Goal: Task Accomplishment & Management: Manage account settings

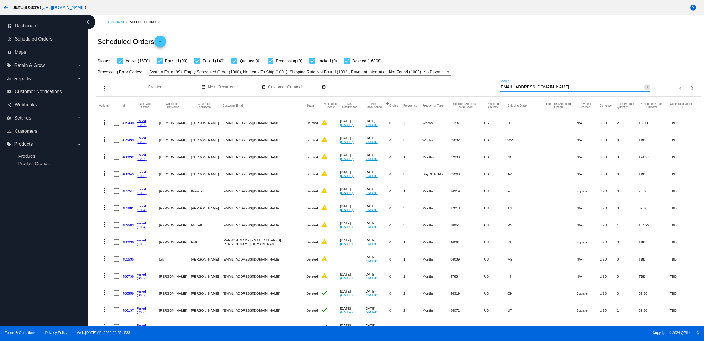
click at [639, 91] on div "annetterandolph1@gmail.com Search close" at bounding box center [575, 85] width 151 height 11
click at [646, 90] on mat-icon "close" at bounding box center [648, 87] width 4 height 5
click at [644, 93] on mat-icon "search" at bounding box center [647, 88] width 7 height 9
click at [638, 90] on input "Search" at bounding box center [575, 87] width 151 height 5
type input "[EMAIL_ADDRESS][DOMAIN_NAME]"
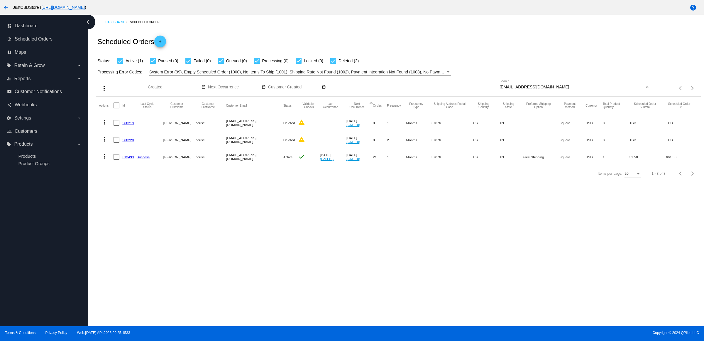
click at [132, 159] on link "613493" at bounding box center [127, 157] width 11 height 4
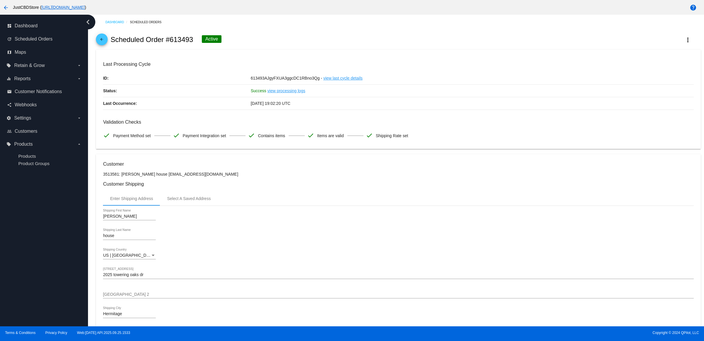
click at [439, 125] on h3 "Validation Checks" at bounding box center [398, 122] width 591 height 6
click at [104, 43] on mat-icon "arrow_back" at bounding box center [101, 40] width 7 height 7
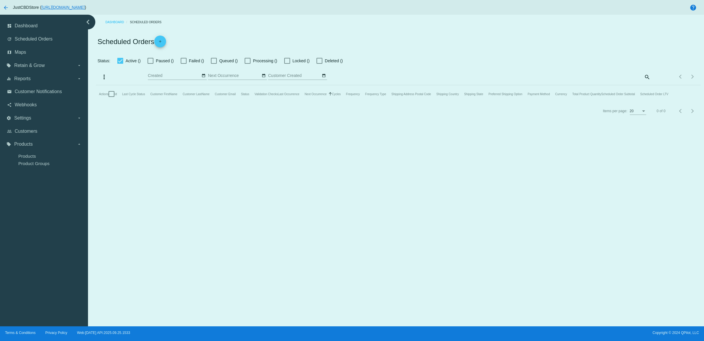
checkbox input "true"
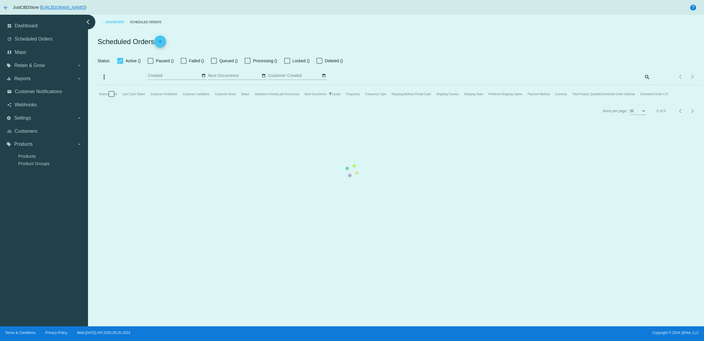
checkbox input "true"
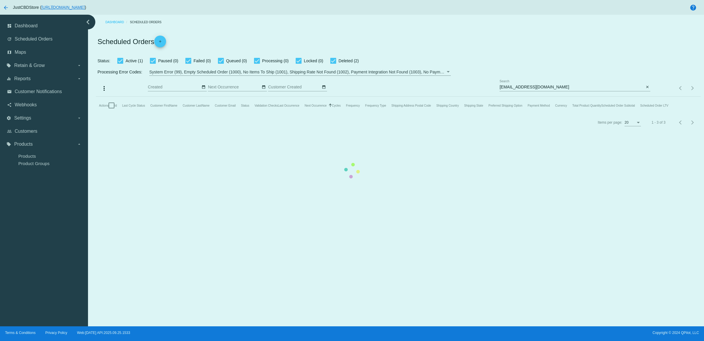
click at [370, 97] on mat-table "Actions Id Last Cycle Status Customer FirstName Customer LastName Customer Emai…" at bounding box center [398, 106] width 605 height 18
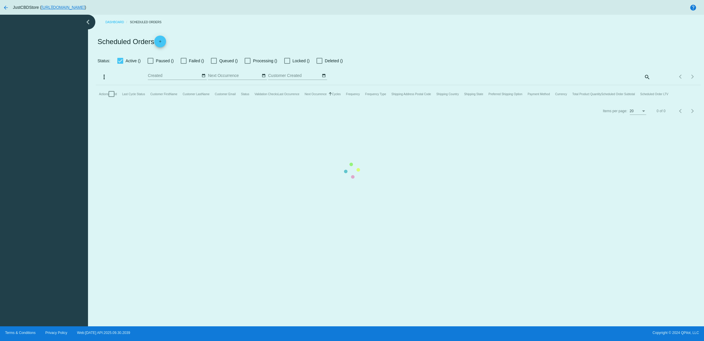
checkbox input "true"
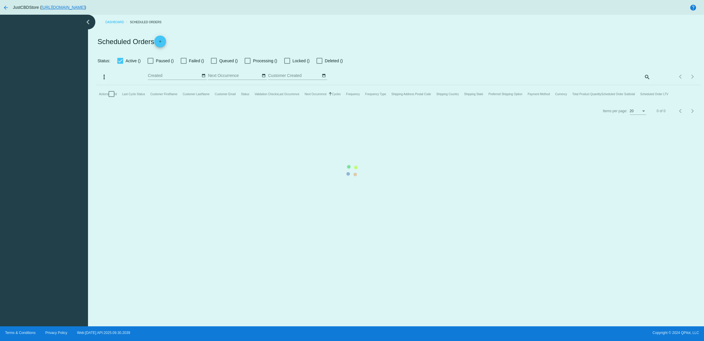
checkbox input "true"
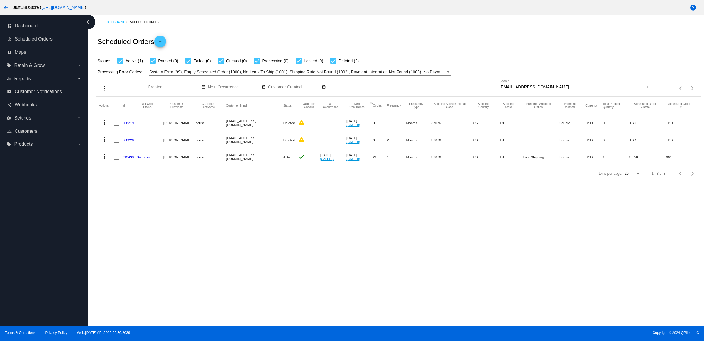
click at [387, 214] on div "Dashboard Scheduled Orders Scheduled Orders add Status: Active (1) Paused (0) F…" at bounding box center [396, 170] width 616 height 311
click at [131, 159] on link "613493" at bounding box center [127, 157] width 11 height 4
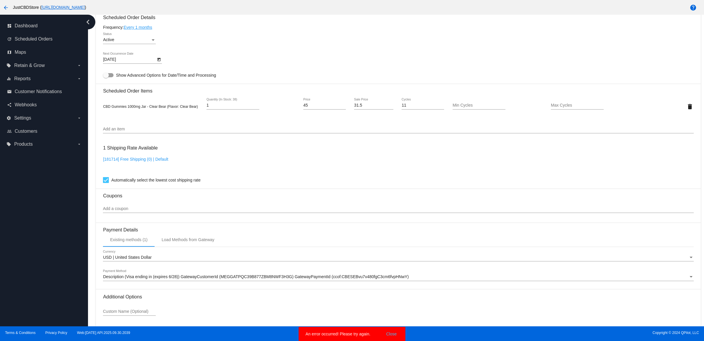
scroll to position [330, 0]
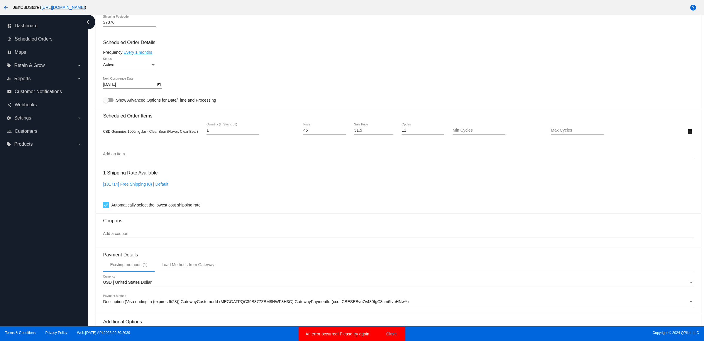
click at [159, 88] on icon "Open calendar" at bounding box center [159, 84] width 4 height 7
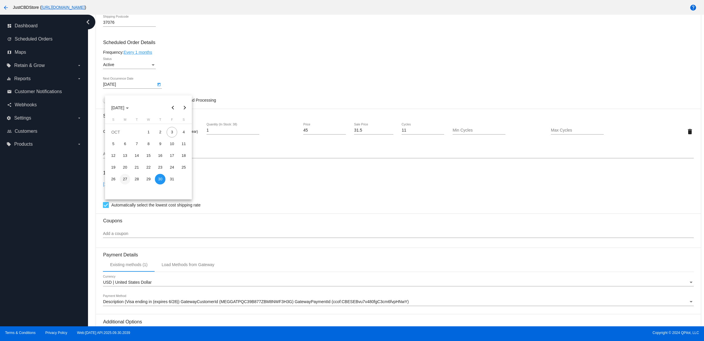
click at [124, 180] on div "27" at bounding box center [125, 179] width 11 height 11
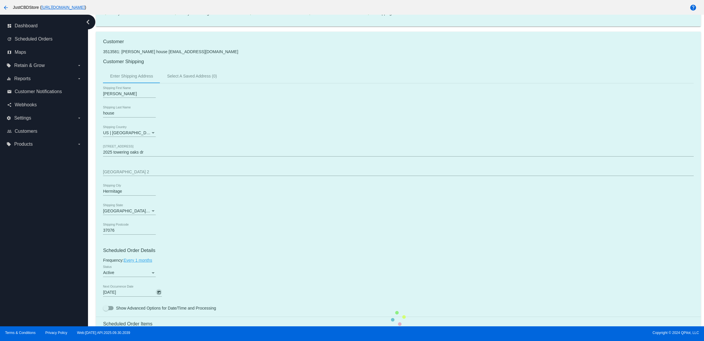
scroll to position [183, 0]
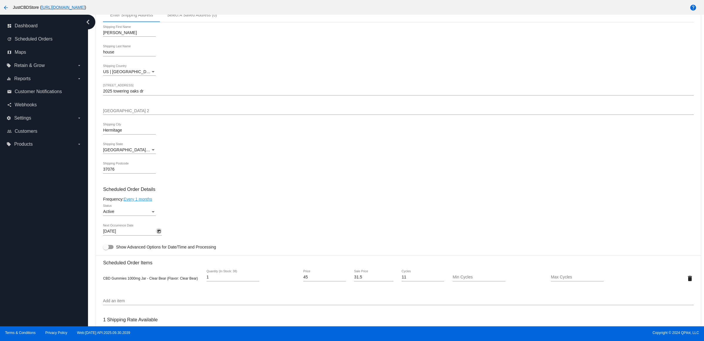
click at [159, 233] on icon "Open calendar" at bounding box center [159, 232] width 3 height 4
click at [115, 215] on div "26" at bounding box center [113, 213] width 11 height 11
type input "10/26/2025"
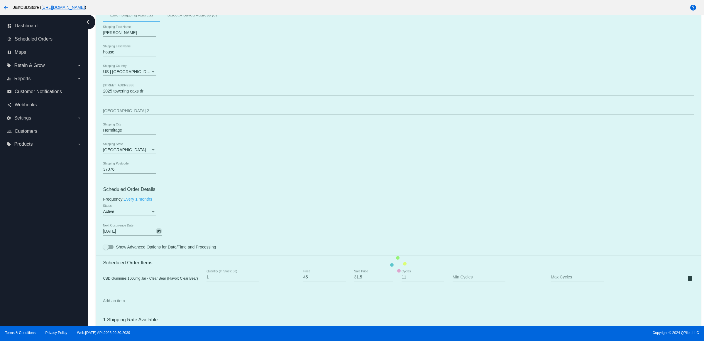
click at [238, 213] on mat-card "Customer 3513581: Chad house Chads0007@yahoo.com Customer Shipping Enter Shippi…" at bounding box center [398, 264] width 605 height 587
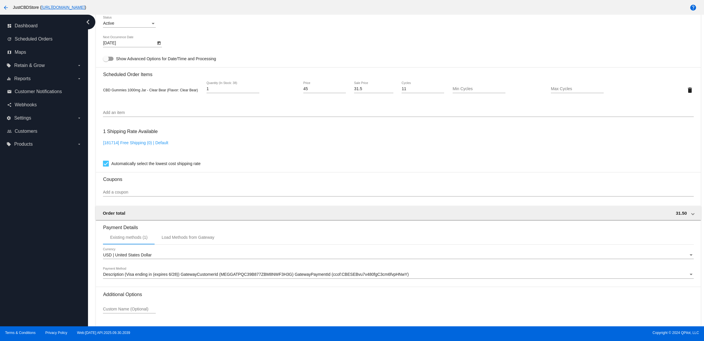
scroll to position [422, 0]
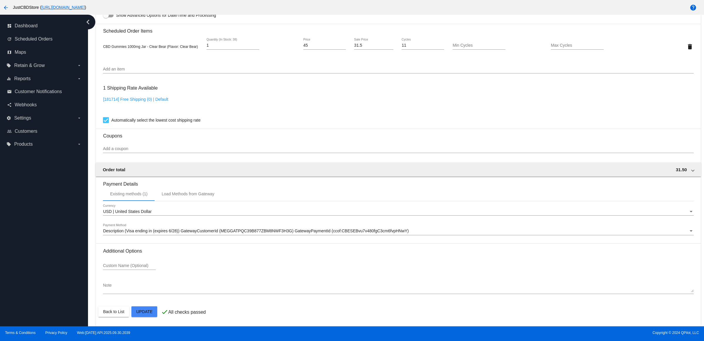
click at [154, 311] on mat-card "Customer 3513581: Chad house Chads0007@yahoo.com Customer Shipping Enter Shippi…" at bounding box center [398, 32] width 605 height 587
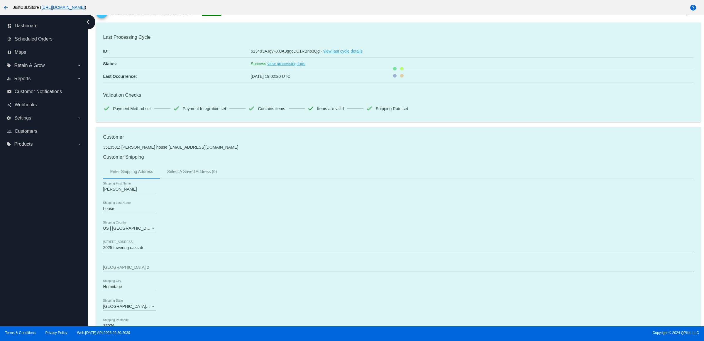
scroll to position [0, 0]
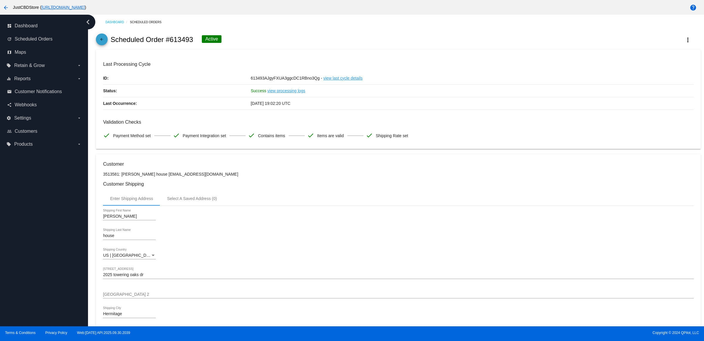
click at [105, 41] on mat-icon "arrow_back" at bounding box center [101, 40] width 7 height 7
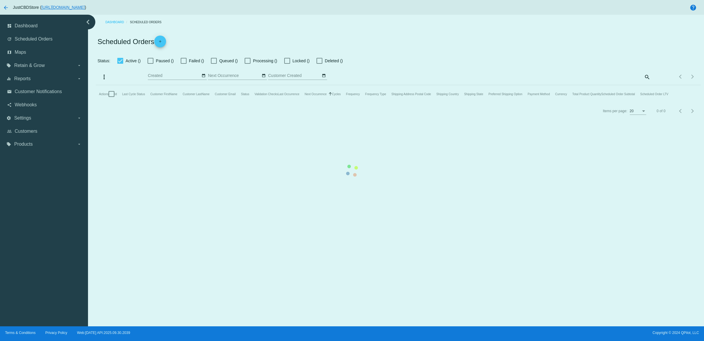
checkbox input "true"
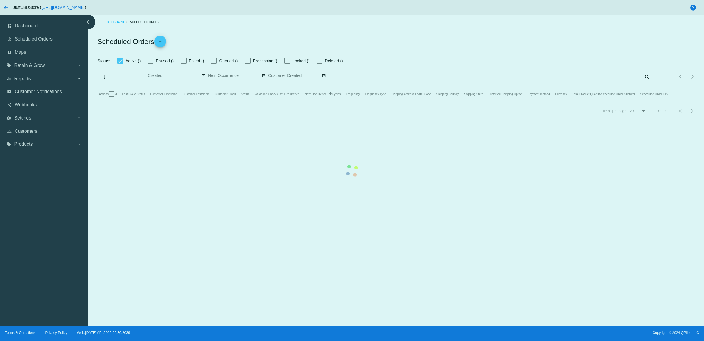
checkbox input "true"
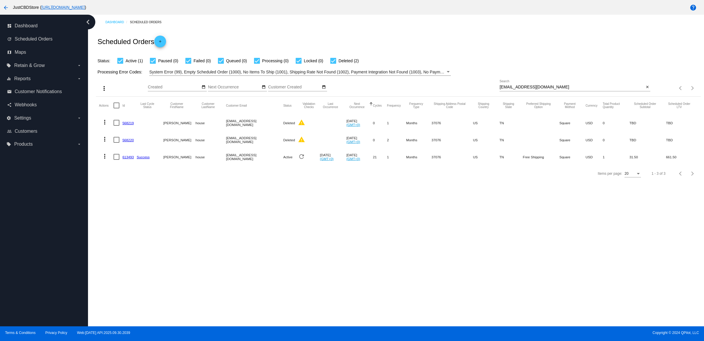
click at [131, 159] on link "613493" at bounding box center [127, 157] width 11 height 4
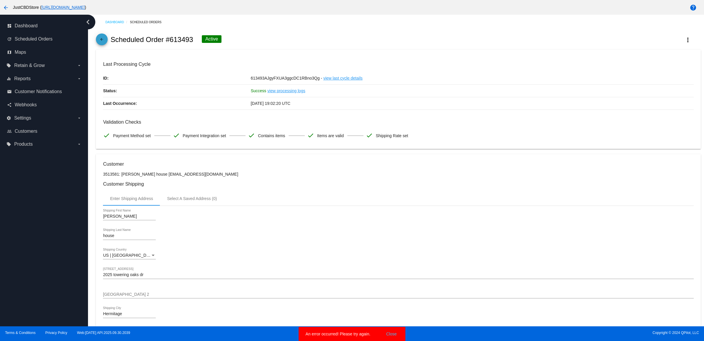
click at [102, 43] on mat-icon "arrow_back" at bounding box center [101, 40] width 7 height 7
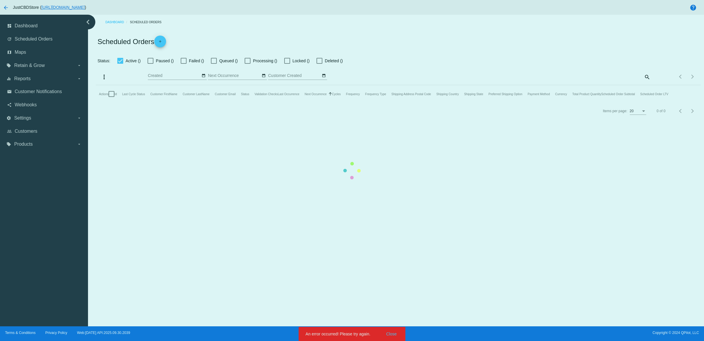
checkbox input "true"
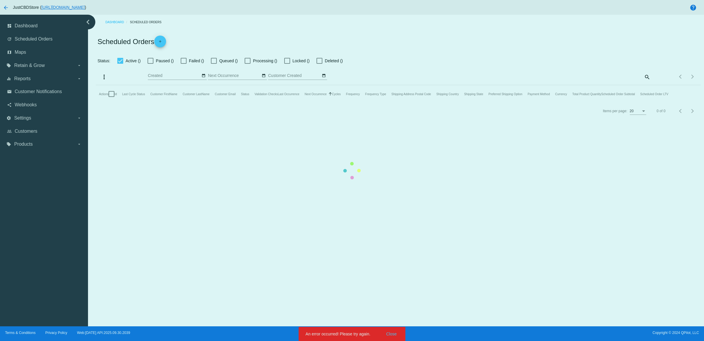
checkbox input "true"
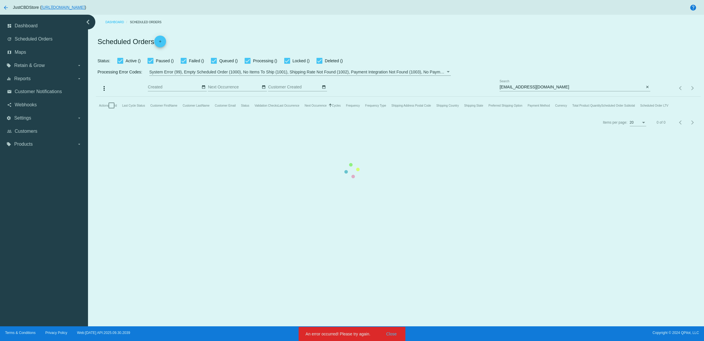
click at [646, 97] on mat-table "Actions Id Last Cycle Status Customer FirstName Customer LastName Customer Emai…" at bounding box center [398, 106] width 605 height 18
click at [646, 90] on mat-icon "close" at bounding box center [648, 87] width 4 height 5
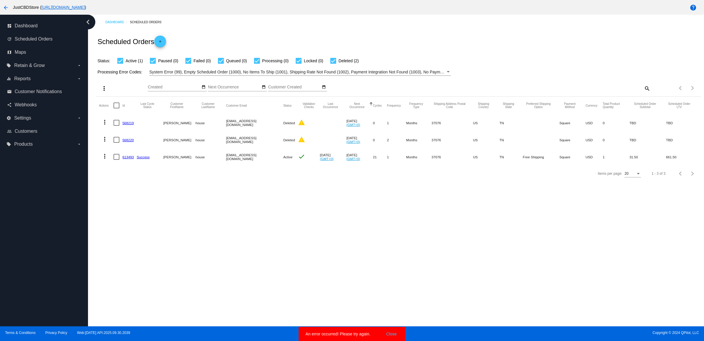
click at [645, 93] on mat-icon "search" at bounding box center [647, 88] width 7 height 9
click at [645, 90] on input "Search" at bounding box center [575, 87] width 151 height 5
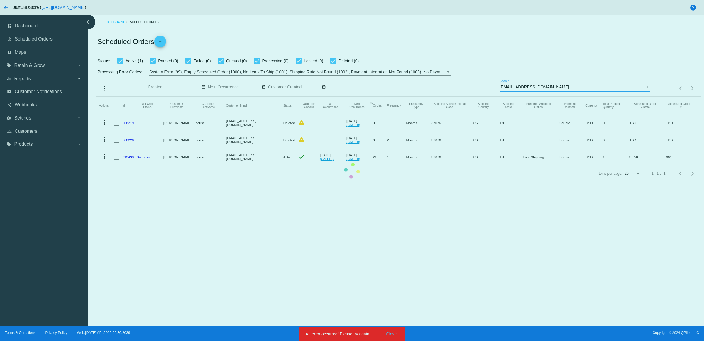
type input "g8rden1a@aol.com"
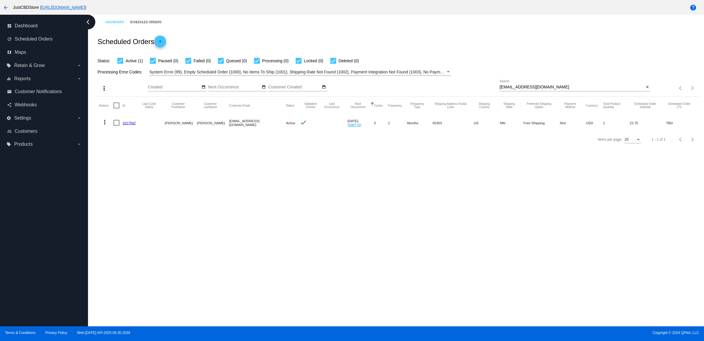
click at [134, 125] on link "1017562" at bounding box center [128, 123] width 13 height 4
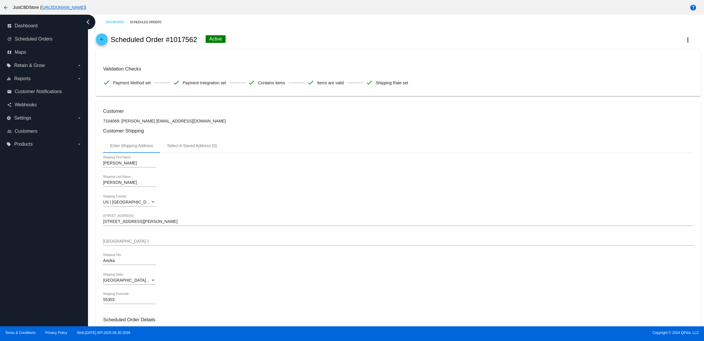
click at [108, 42] on link "arrow_back" at bounding box center [102, 39] width 12 height 12
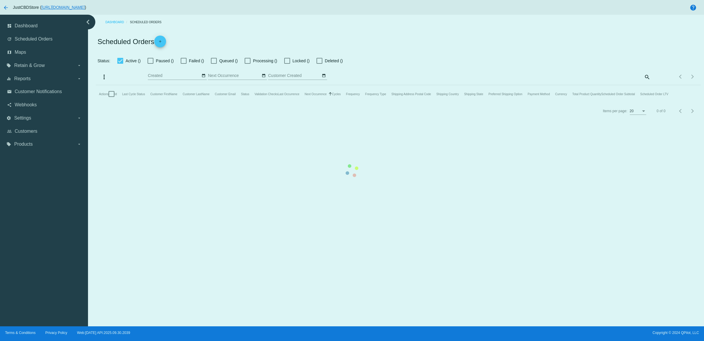
checkbox input "true"
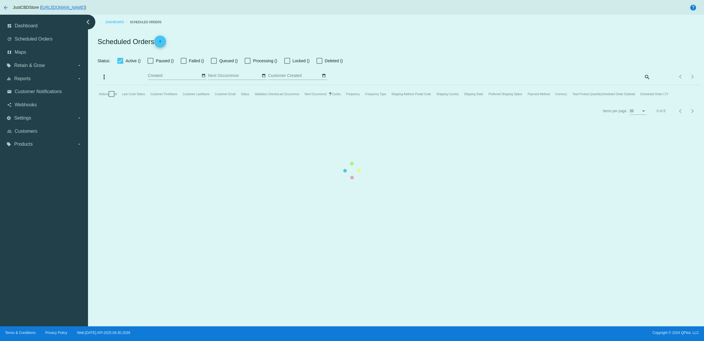
checkbox input "true"
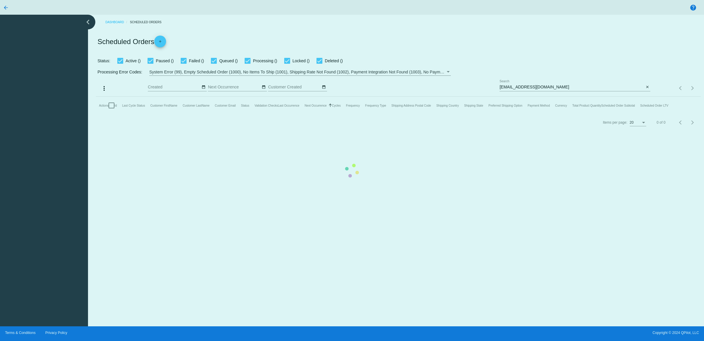
checkbox input "true"
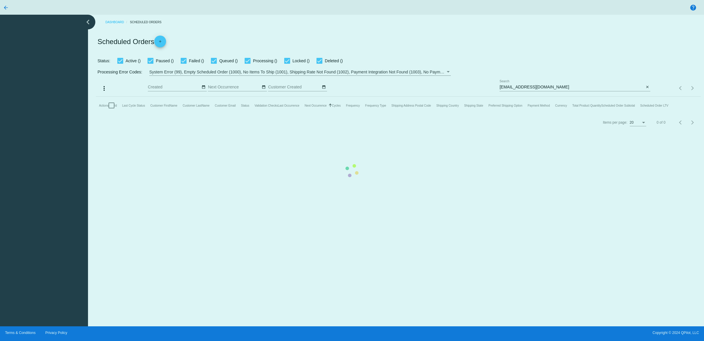
checkbox input "true"
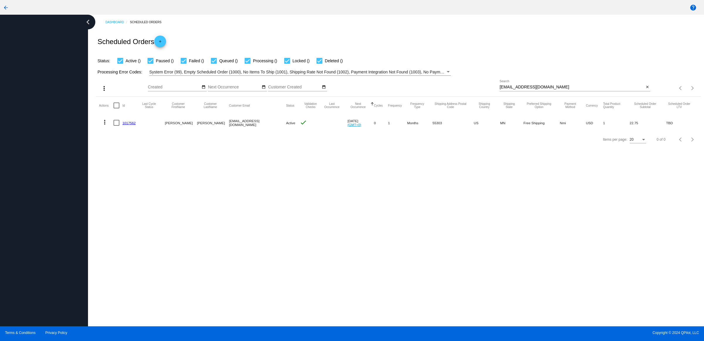
click at [106, 126] on mat-icon "more_vert" at bounding box center [104, 122] width 7 height 7
click at [143, 205] on button "delete Delete" at bounding box center [130, 204] width 58 height 14
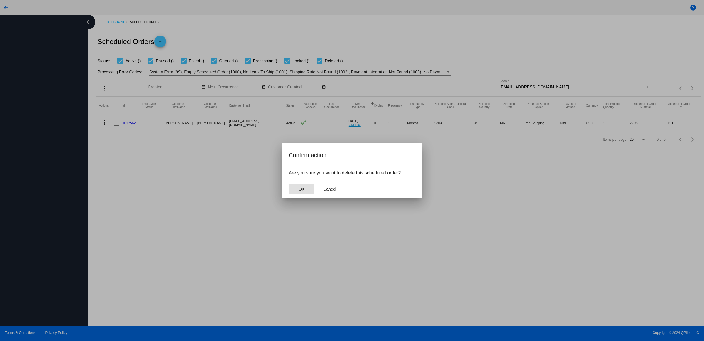
click at [301, 191] on span "OK" at bounding box center [302, 189] width 6 height 5
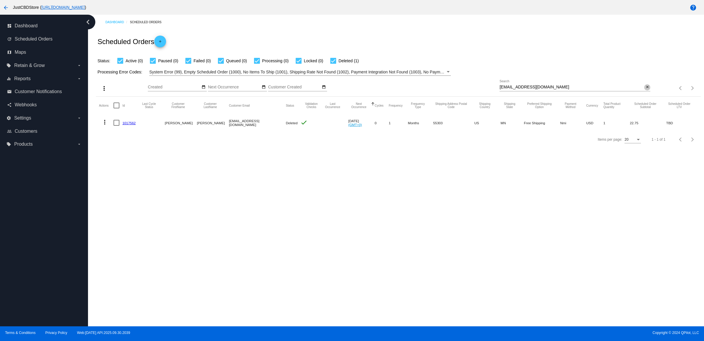
click at [646, 90] on mat-icon "close" at bounding box center [648, 87] width 4 height 5
click at [646, 90] on input "Search" at bounding box center [575, 87] width 151 height 5
paste input "linda.reed.home@gmail.com"
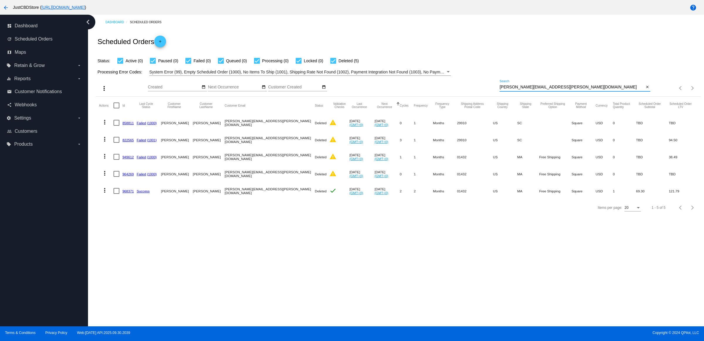
type input "linda.reed.home@gmail.com"
click at [128, 193] on link "968371" at bounding box center [127, 191] width 11 height 4
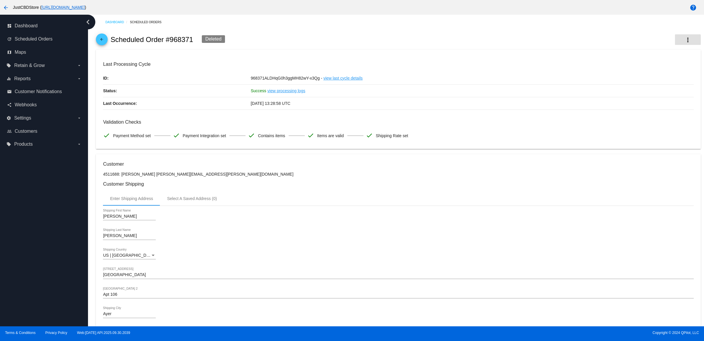
click at [685, 41] on mat-icon "more_vert" at bounding box center [688, 39] width 7 height 7
click at [674, 48] on button "info View Event Logs" at bounding box center [654, 46] width 82 height 14
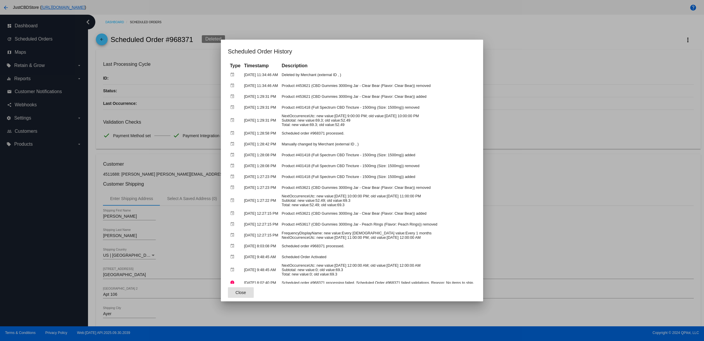
click at [236, 291] on span "Close" at bounding box center [241, 292] width 11 height 5
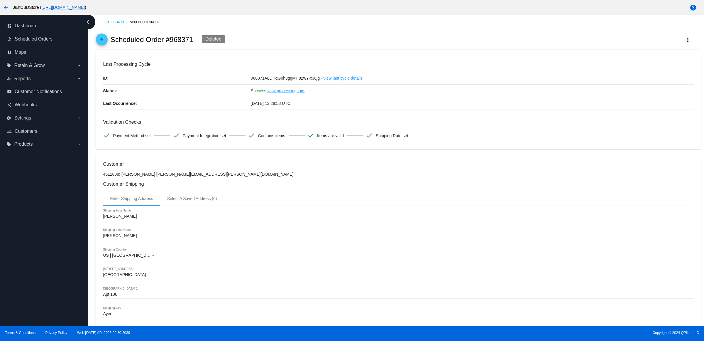
click at [382, 84] on div "968371ALDHqG0h3ggMH82wY-x3Qg - view last cycle details" at bounding box center [472, 78] width 443 height 12
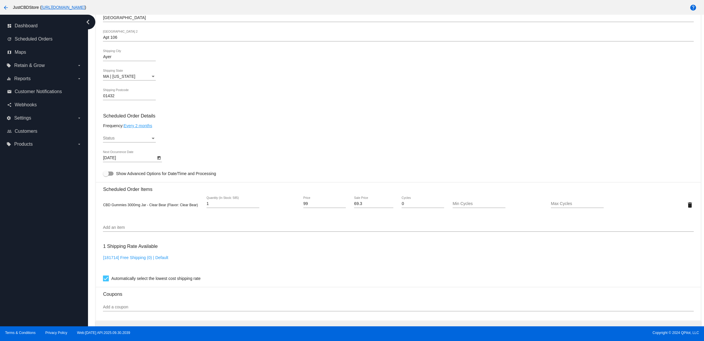
scroll to position [294, 0]
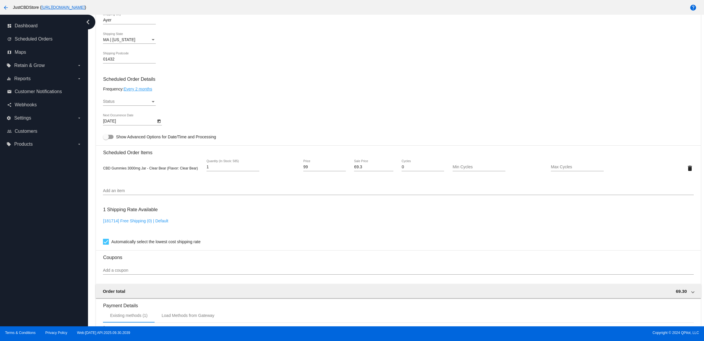
click at [141, 104] on div "Status" at bounding box center [127, 101] width 48 height 5
click at [140, 109] on span "Active" at bounding box center [131, 108] width 53 height 12
click at [233, 103] on div "Active Status" at bounding box center [398, 102] width 591 height 17
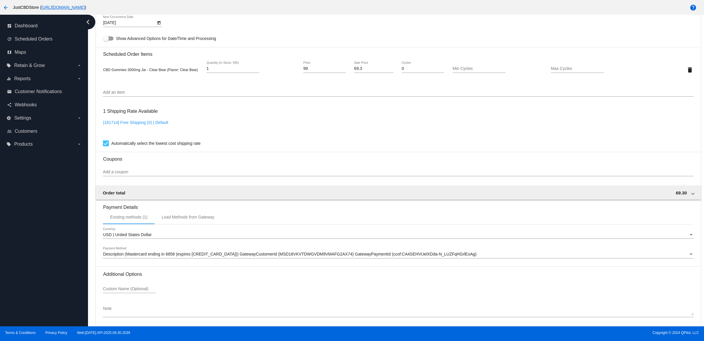
scroll to position [422, 0]
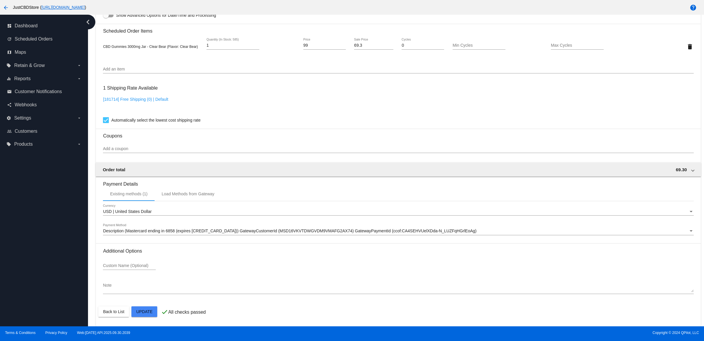
click at [141, 310] on mat-card "Customer 4511688: [PERSON_NAME] [PERSON_NAME][EMAIL_ADDRESS][PERSON_NAME][DOMAI…" at bounding box center [398, 32] width 605 height 587
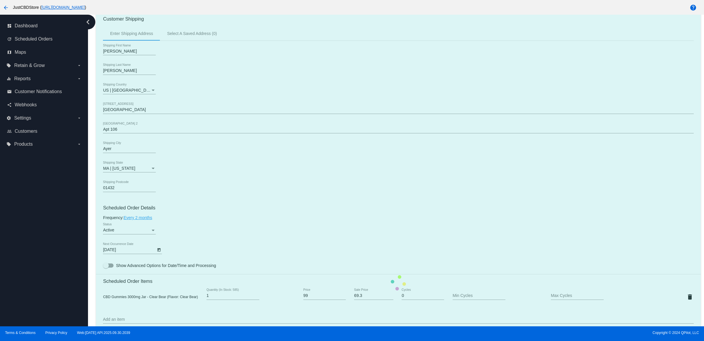
scroll to position [0, 0]
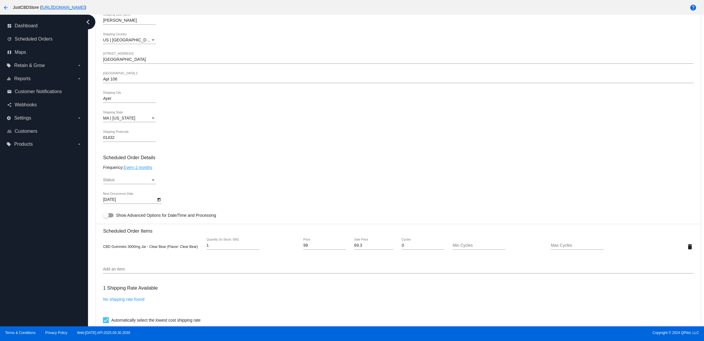
scroll to position [330, 0]
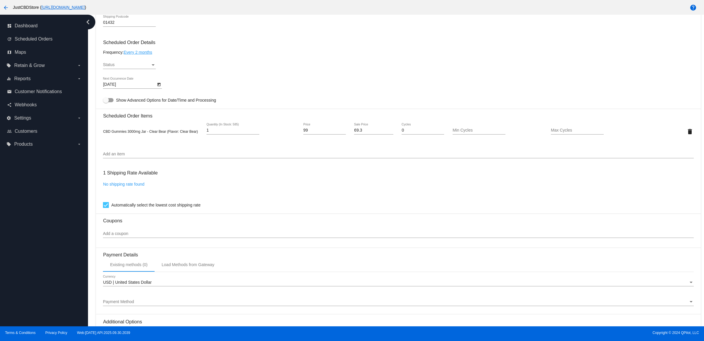
click at [150, 69] on div "Status Status" at bounding box center [129, 63] width 53 height 11
click at [149, 71] on span "Active" at bounding box center [131, 71] width 53 height 12
click at [213, 71] on div "Active Status" at bounding box center [398, 66] width 591 height 17
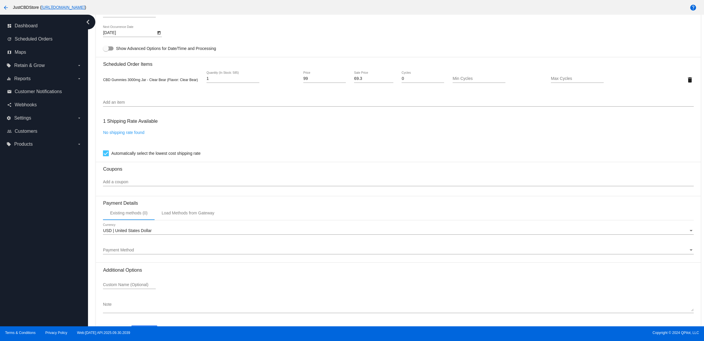
scroll to position [407, 0]
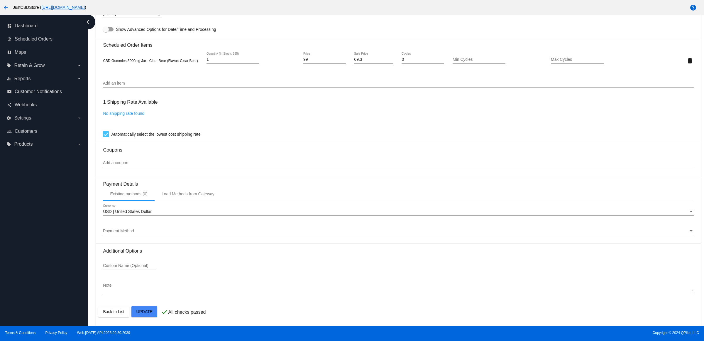
click at [146, 313] on mat-card "Customer 4511688: [PERSON_NAME] [PERSON_NAME][EMAIL_ADDRESS][PERSON_NAME][DOMAI…" at bounding box center [398, 39] width 605 height 573
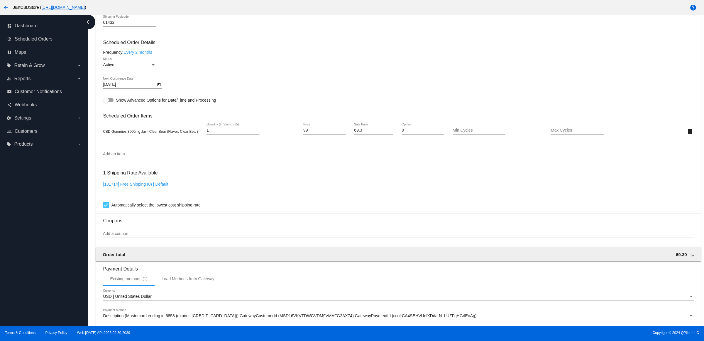
scroll to position [422, 0]
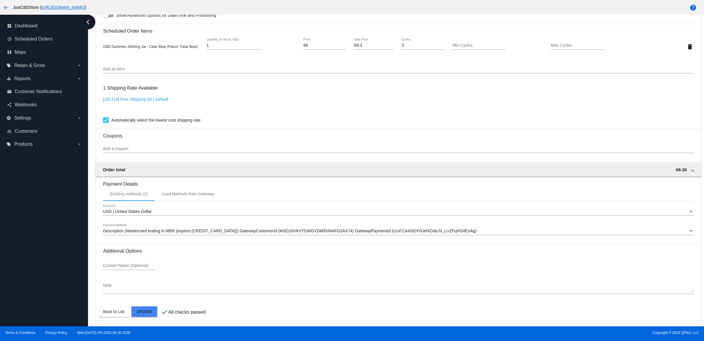
click at [152, 314] on mat-card "Customer 4511688: [PERSON_NAME] [PERSON_NAME][EMAIL_ADDRESS][PERSON_NAME][DOMAI…" at bounding box center [398, 32] width 605 height 587
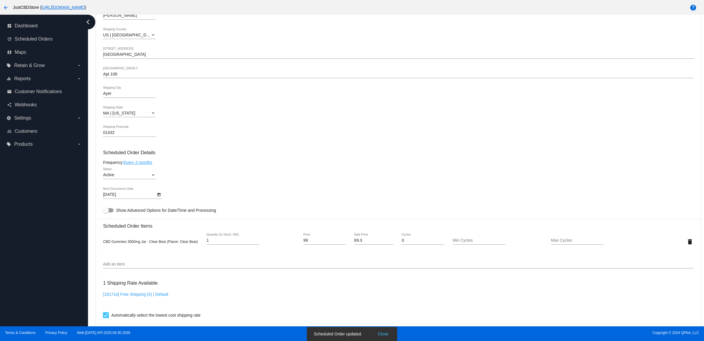
scroll to position [0, 0]
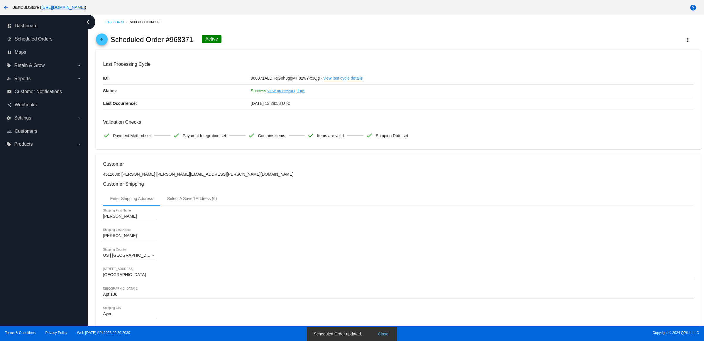
click at [103, 42] on mat-icon "arrow_back" at bounding box center [101, 40] width 7 height 7
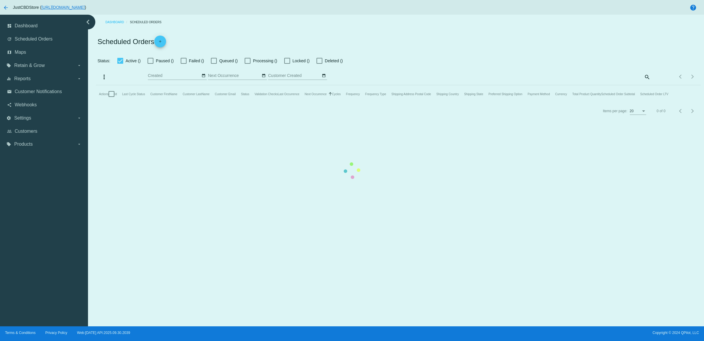
checkbox input "true"
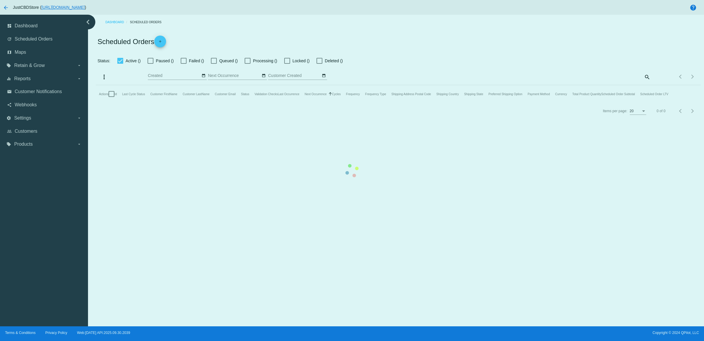
checkbox input "true"
